Goal: Task Accomplishment & Management: Use online tool/utility

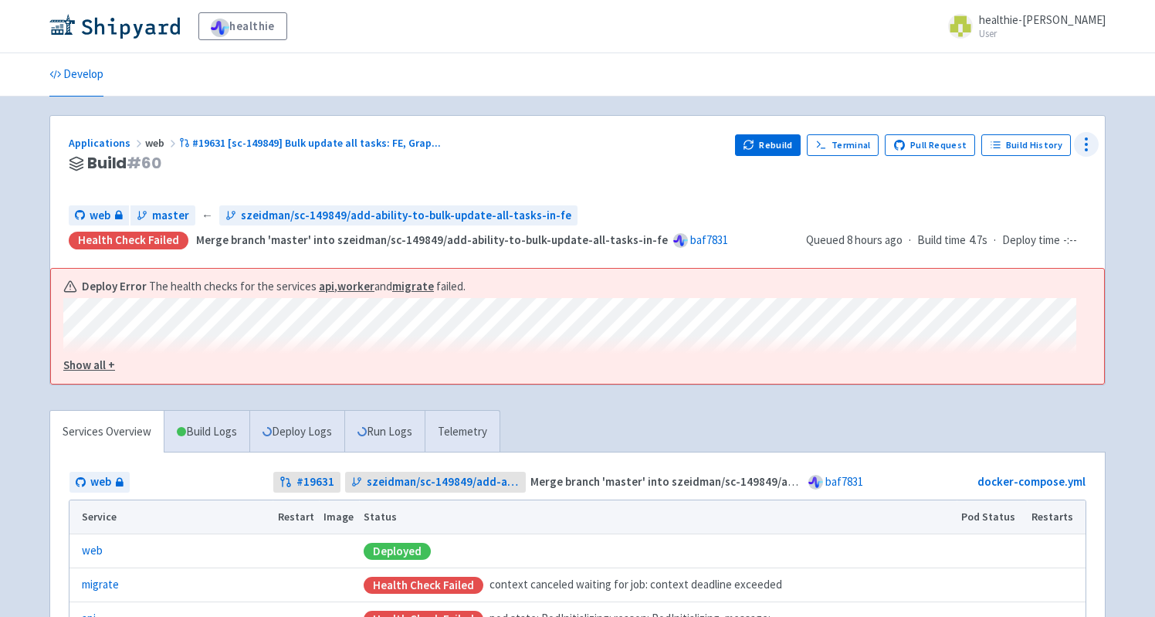
click at [1087, 137] on icon at bounding box center [1086, 144] width 19 height 19
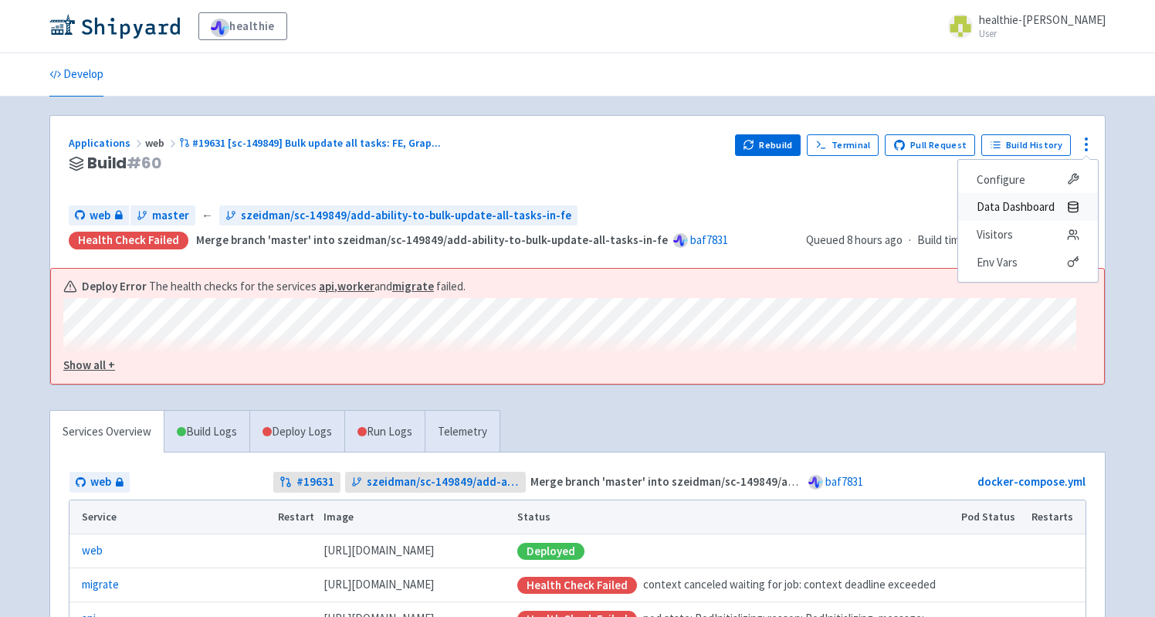
click at [1035, 205] on span "Data Dashboard" at bounding box center [1016, 207] width 78 height 22
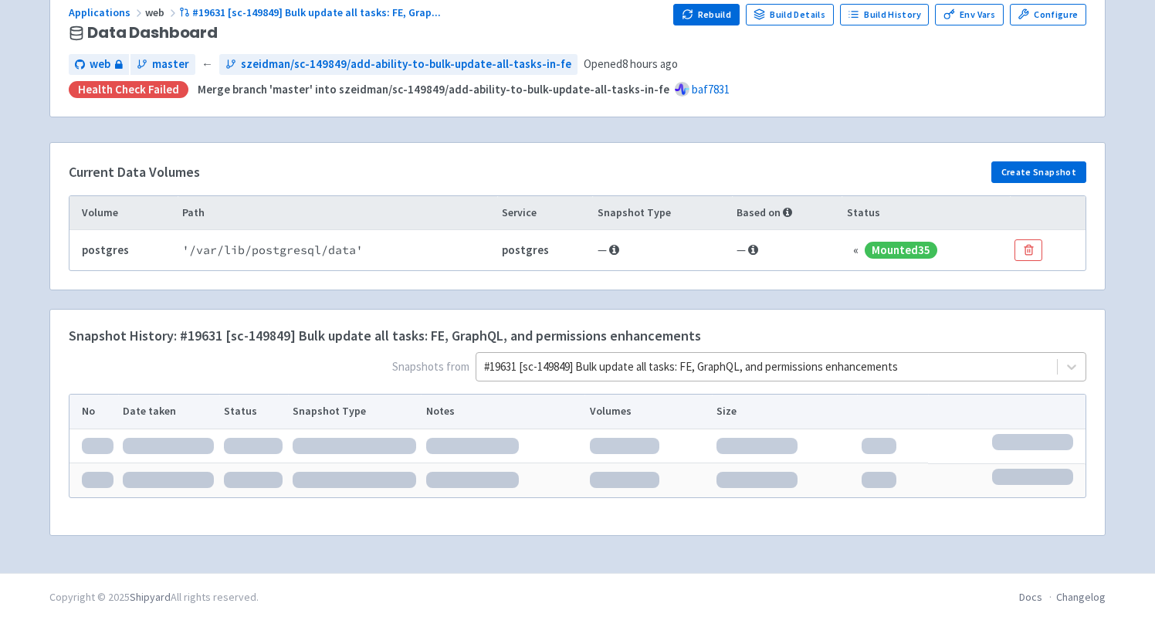
scroll to position [134, 0]
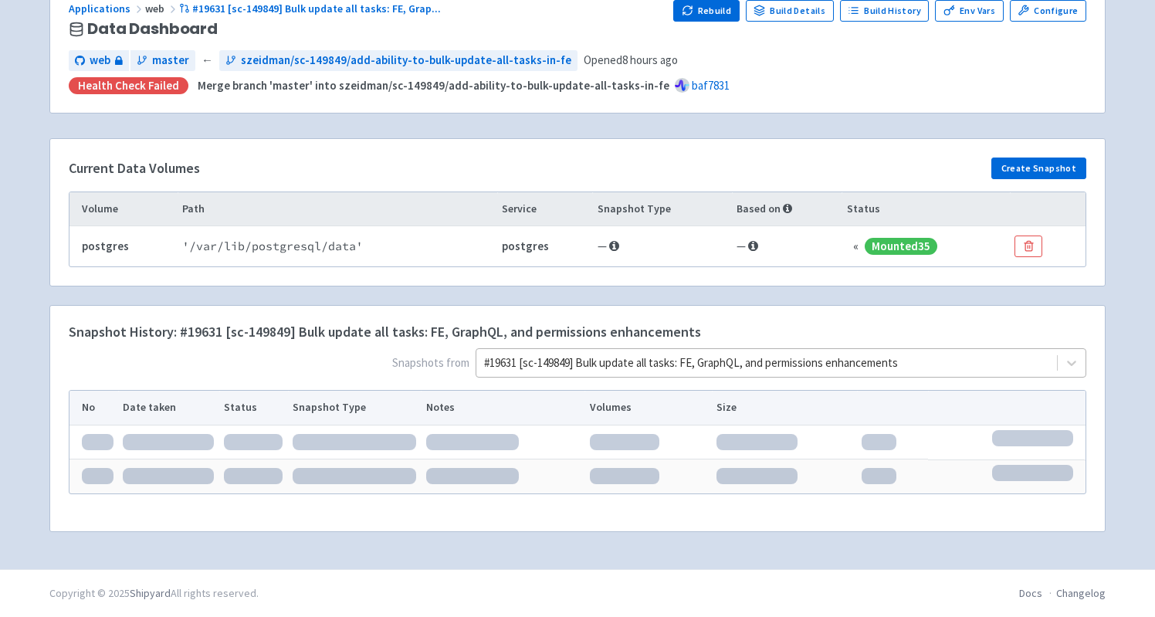
click at [644, 367] on div at bounding box center [766, 363] width 565 height 21
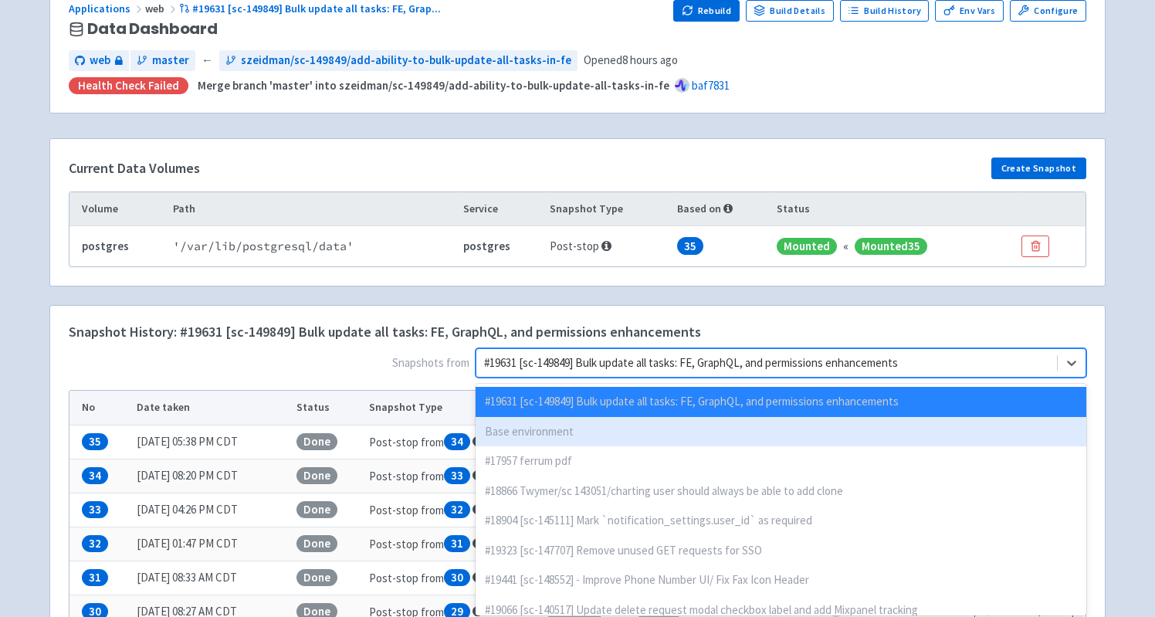
click at [623, 433] on div "Base environment" at bounding box center [781, 432] width 611 height 30
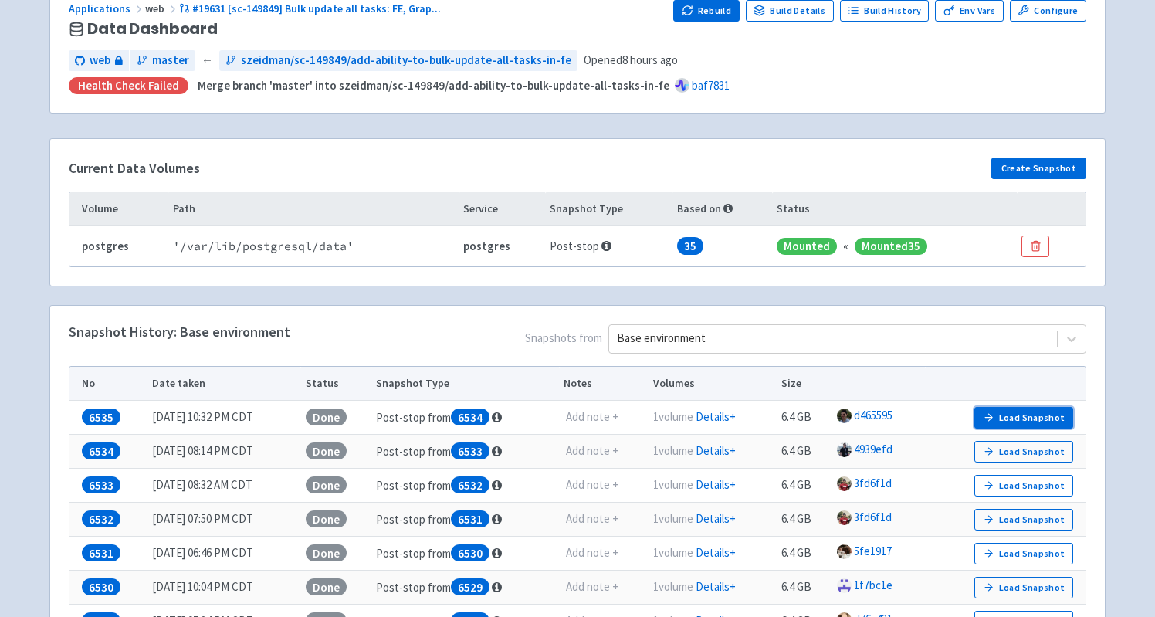
click at [1028, 414] on button "Load Snapshot" at bounding box center [1024, 418] width 99 height 22
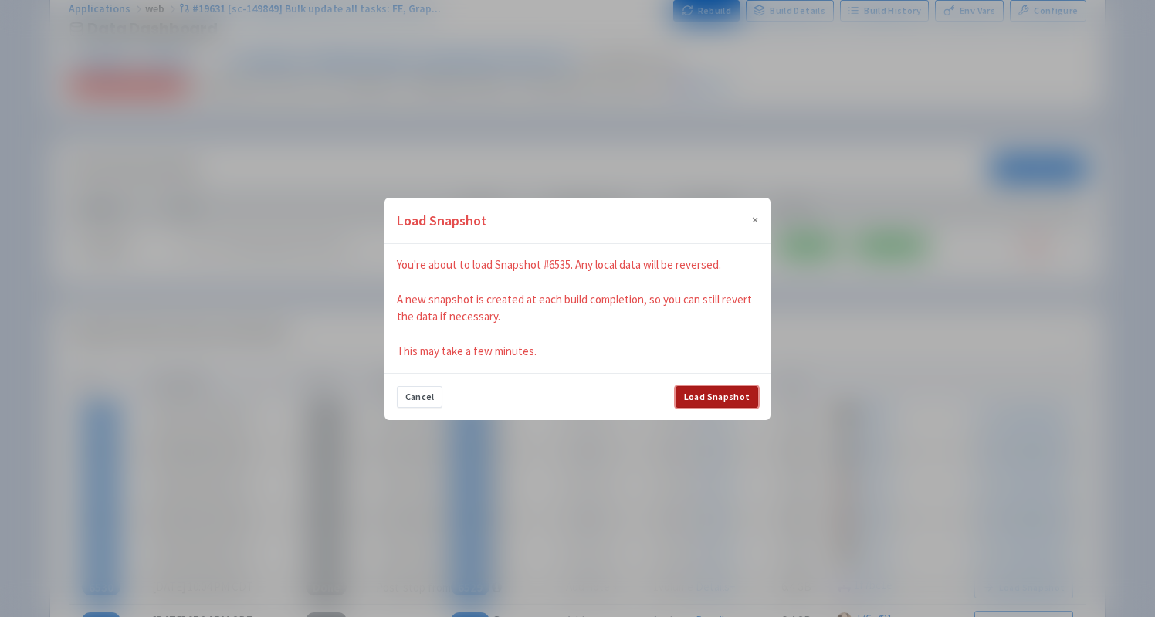
click at [721, 397] on button "Load Snapshot" at bounding box center [717, 397] width 83 height 22
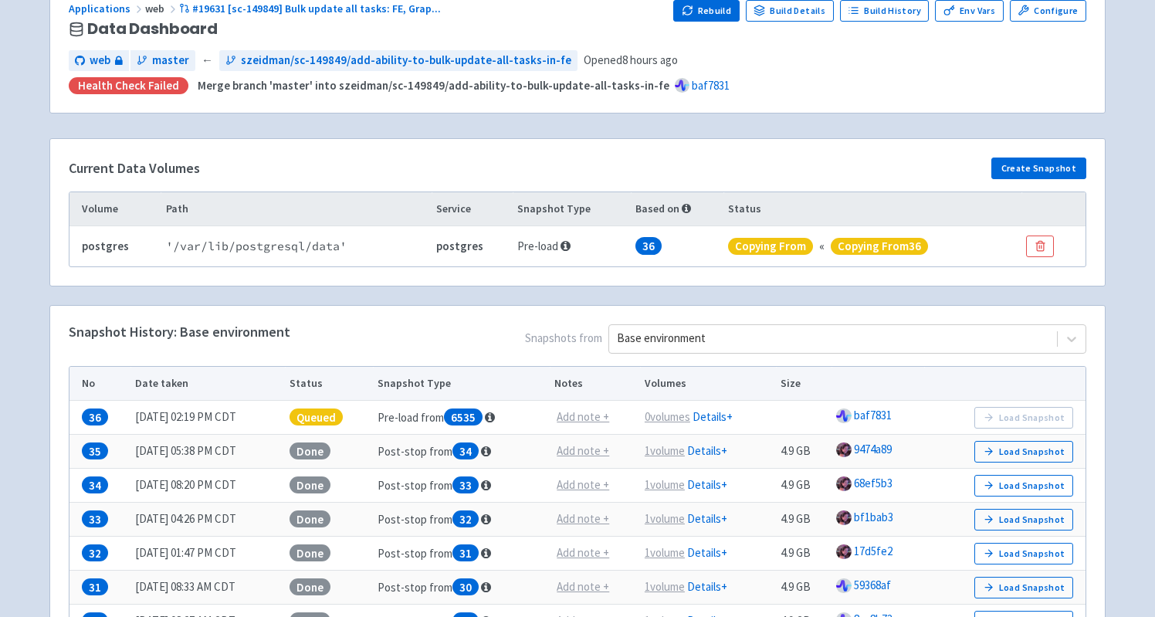
scroll to position [0, 0]
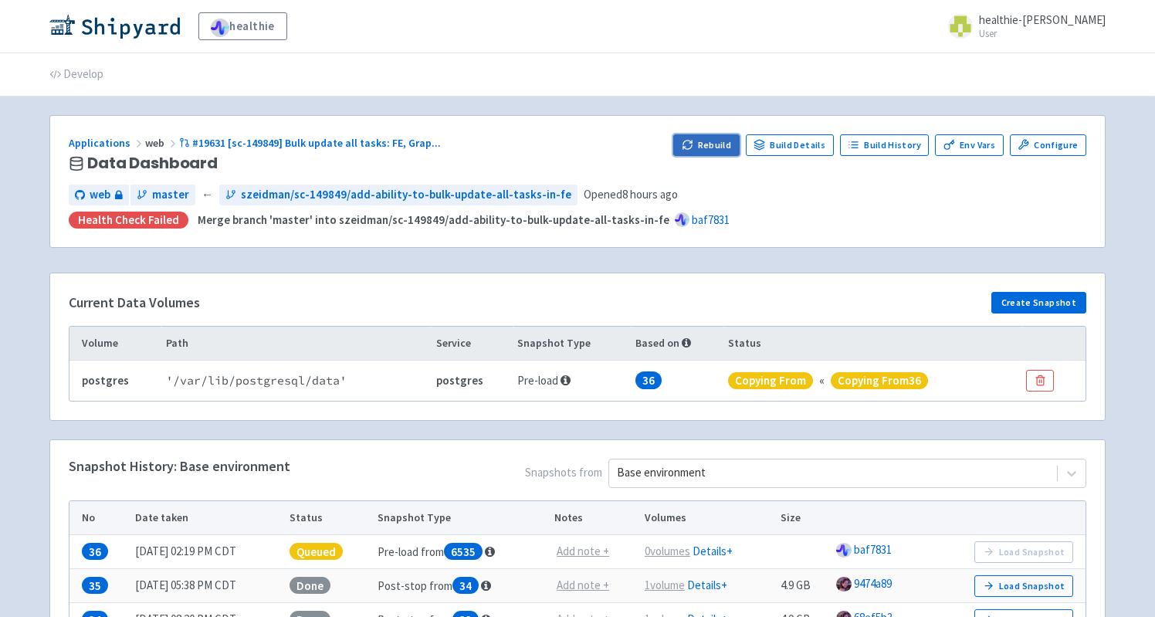
click at [711, 145] on button "Rebuild" at bounding box center [707, 145] width 66 height 22
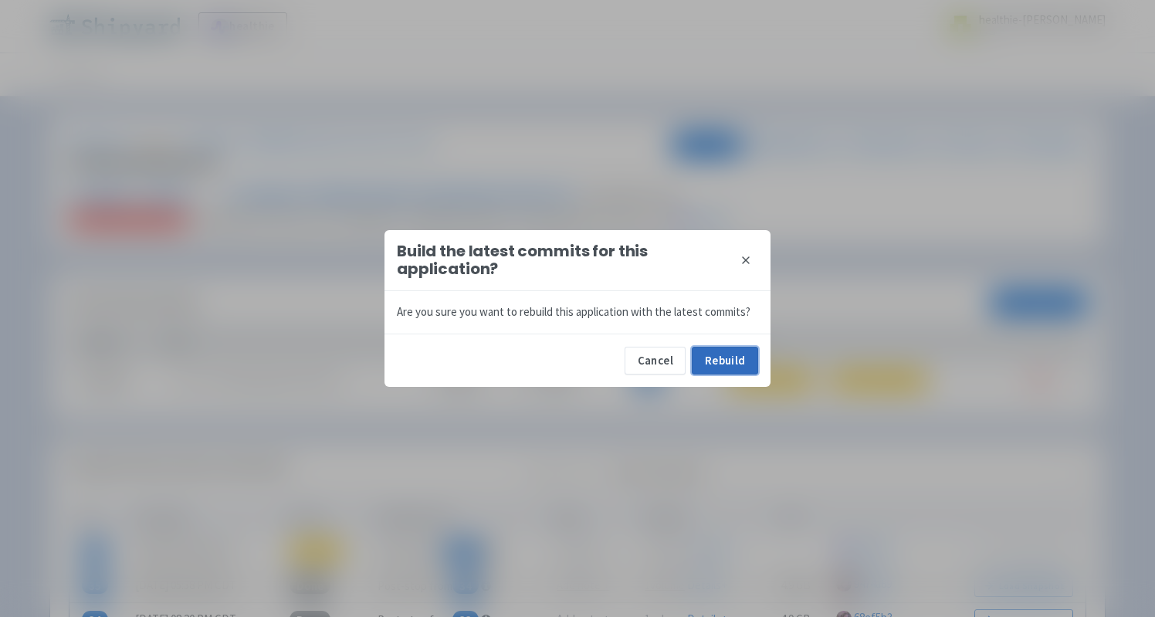
click at [750, 362] on button "Rebuild" at bounding box center [725, 361] width 66 height 28
